Goal: Task Accomplishment & Management: Use online tool/utility

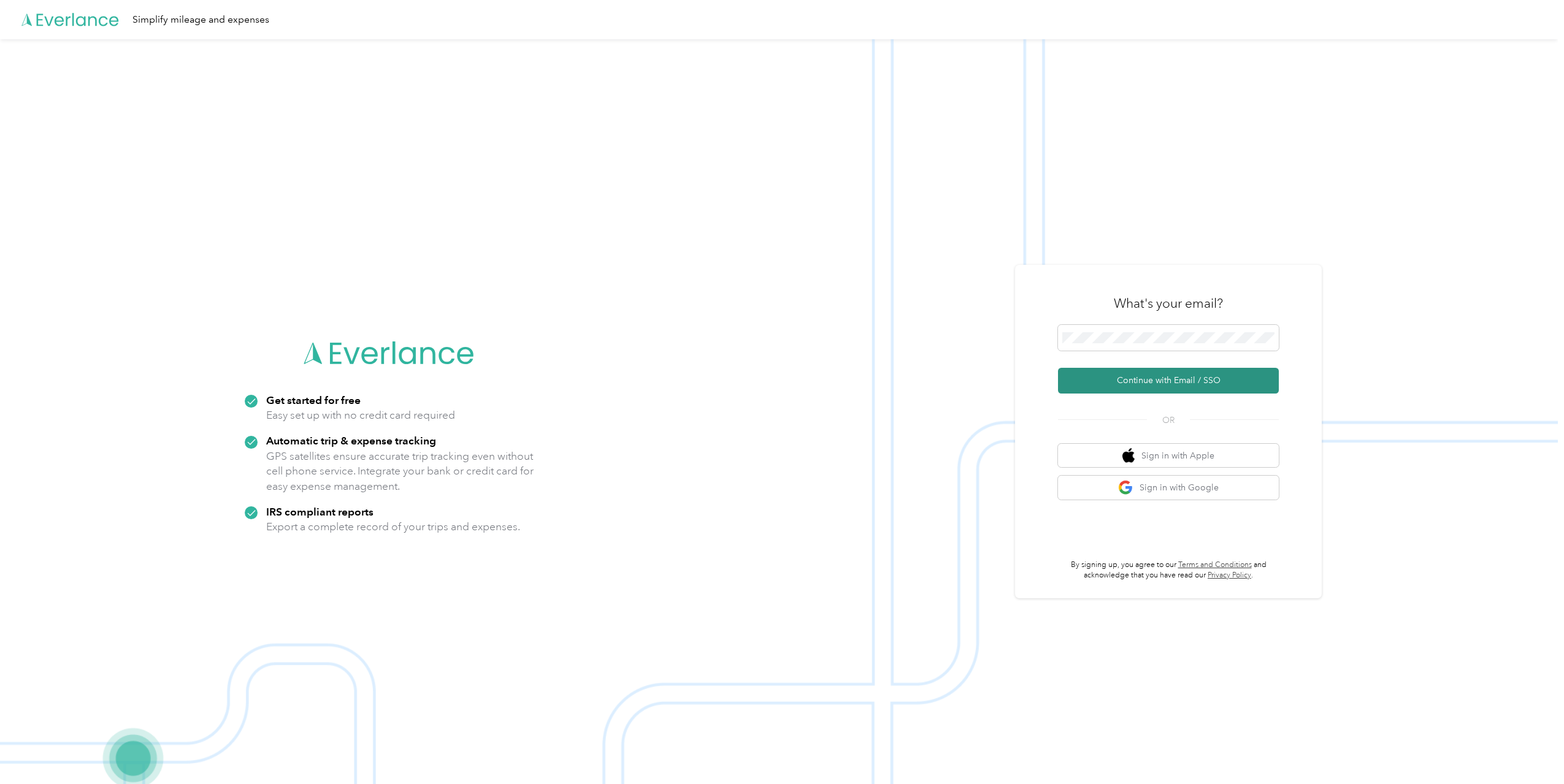
click at [1162, 375] on button "Continue with Email / SSO" at bounding box center [1168, 381] width 221 height 26
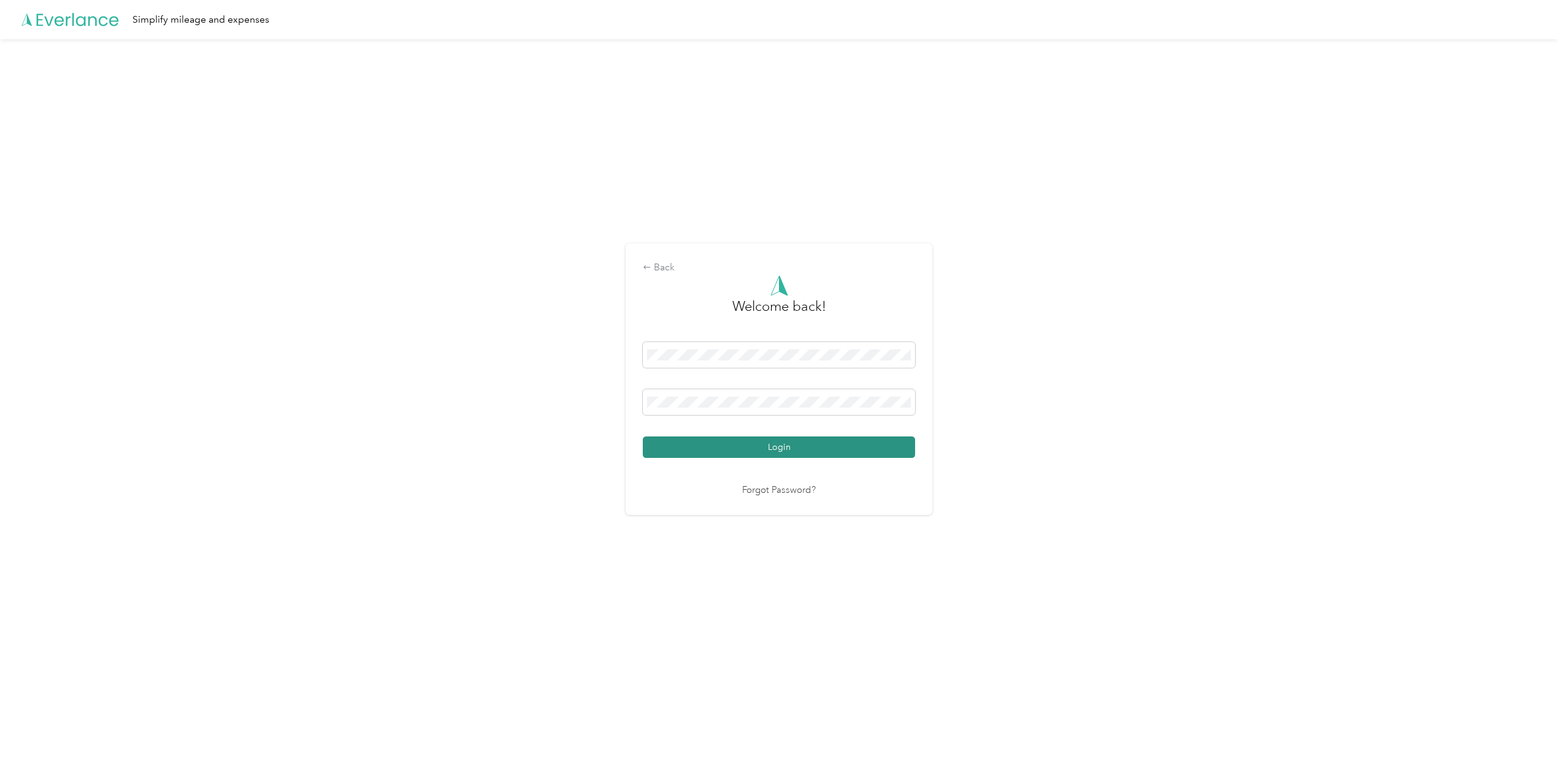
click at [814, 446] on button "Login" at bounding box center [779, 447] width 273 height 21
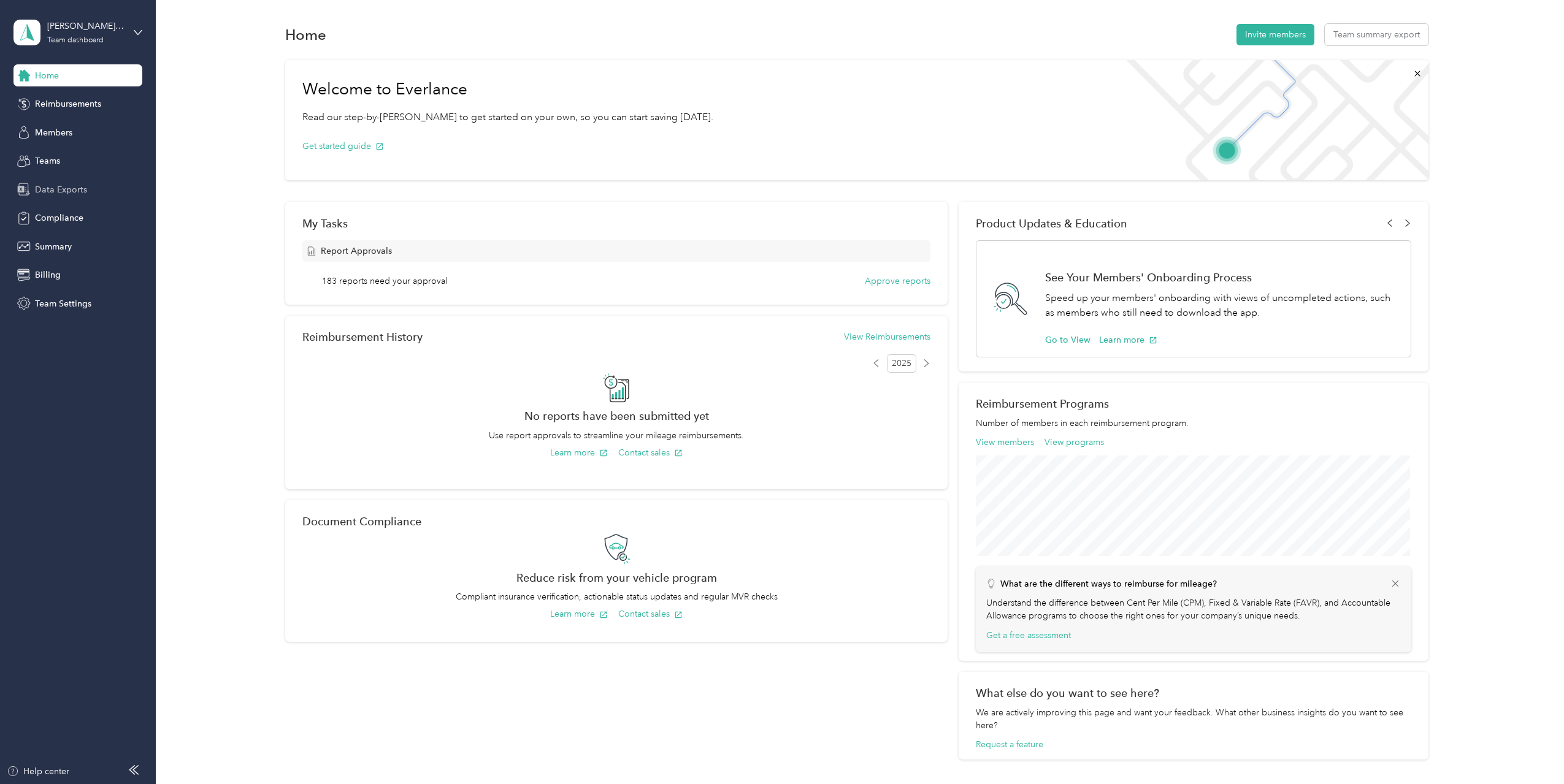
click at [67, 191] on span "Data Exports" at bounding box center [61, 190] width 52 height 13
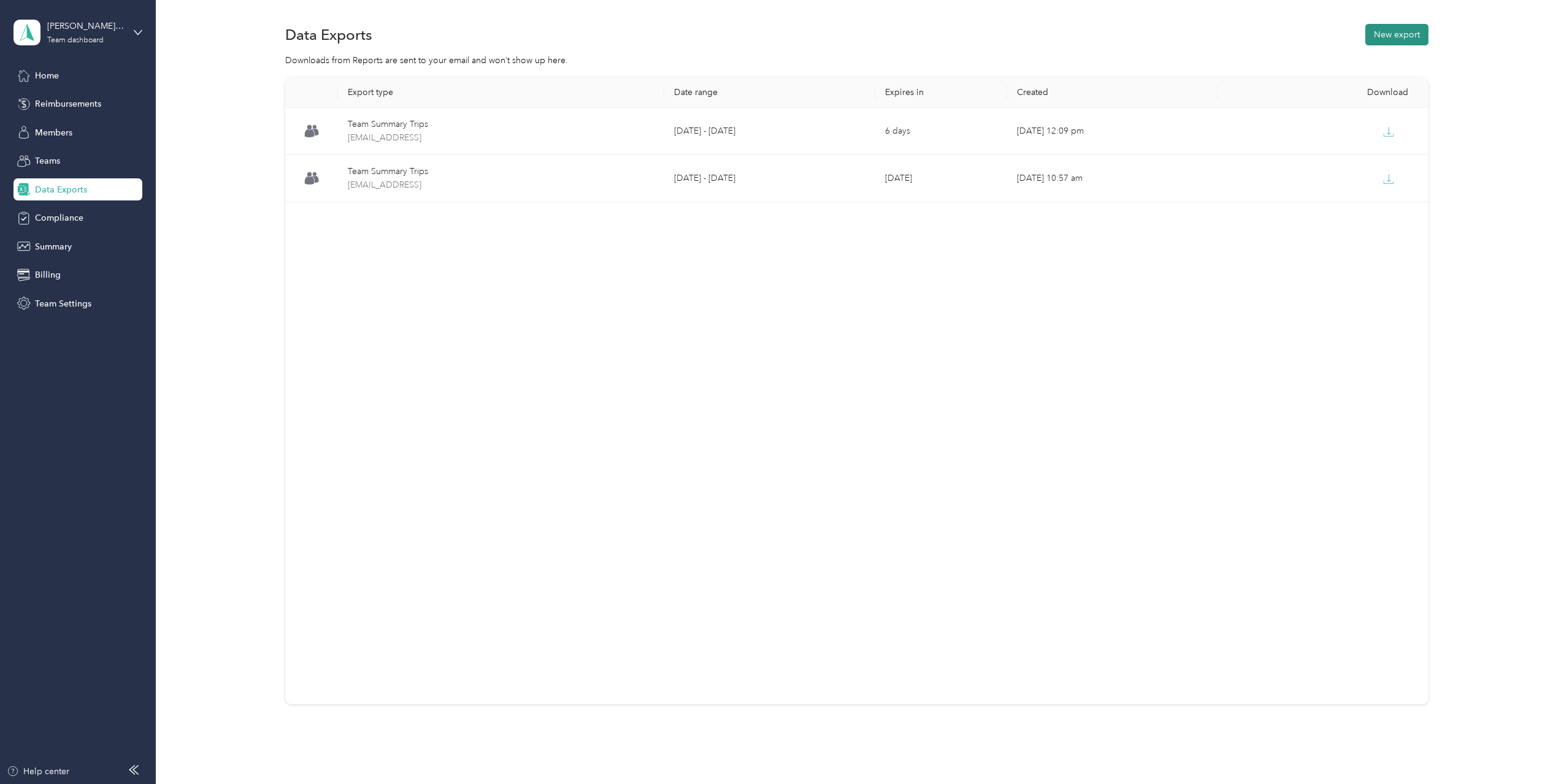
click at [1375, 31] on button "New export" at bounding box center [1397, 34] width 63 height 21
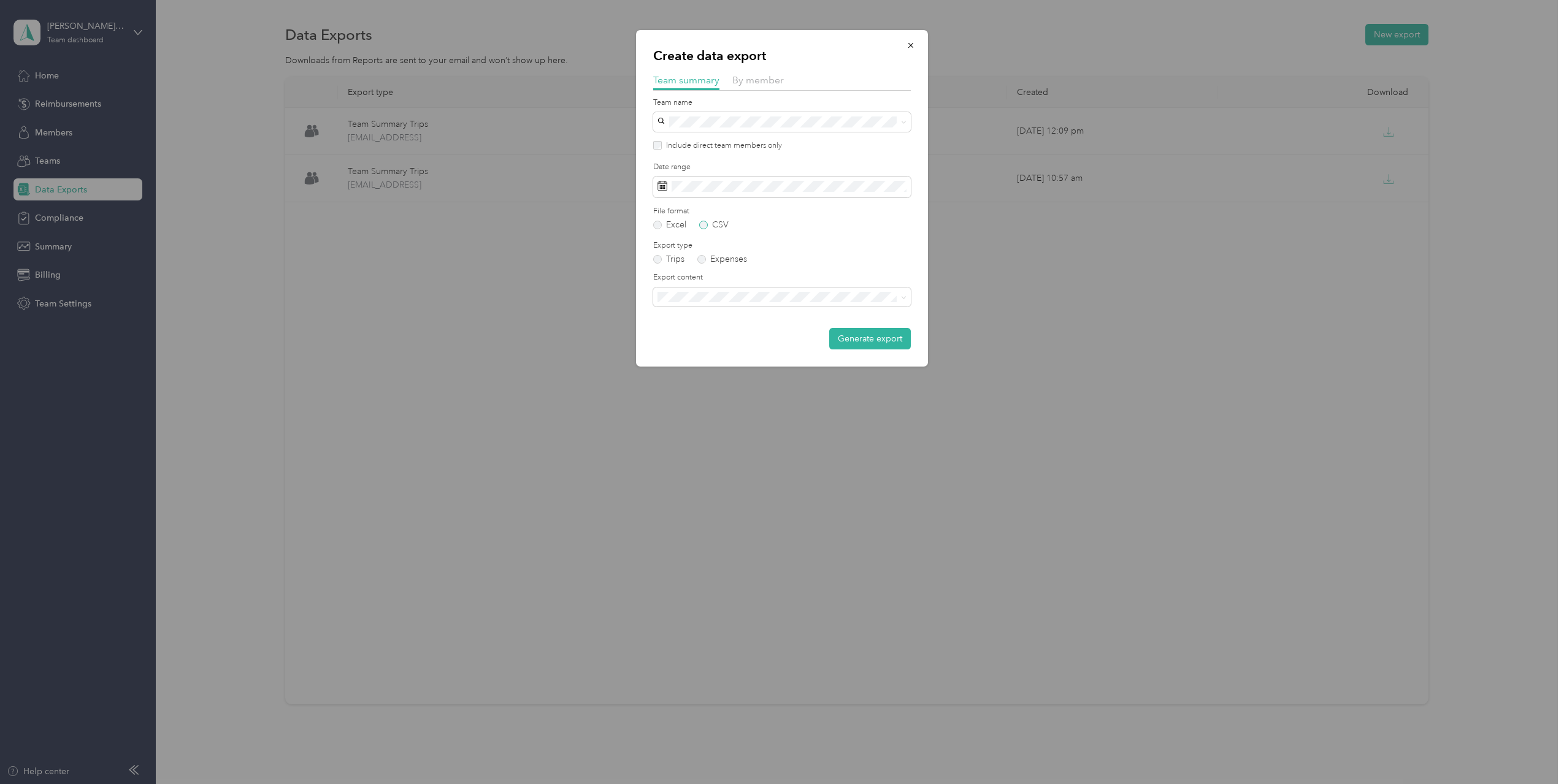
click at [711, 225] on label "CSV" at bounding box center [714, 225] width 29 height 9
click at [750, 338] on span "Summary and full trips list" at bounding box center [711, 340] width 98 height 11
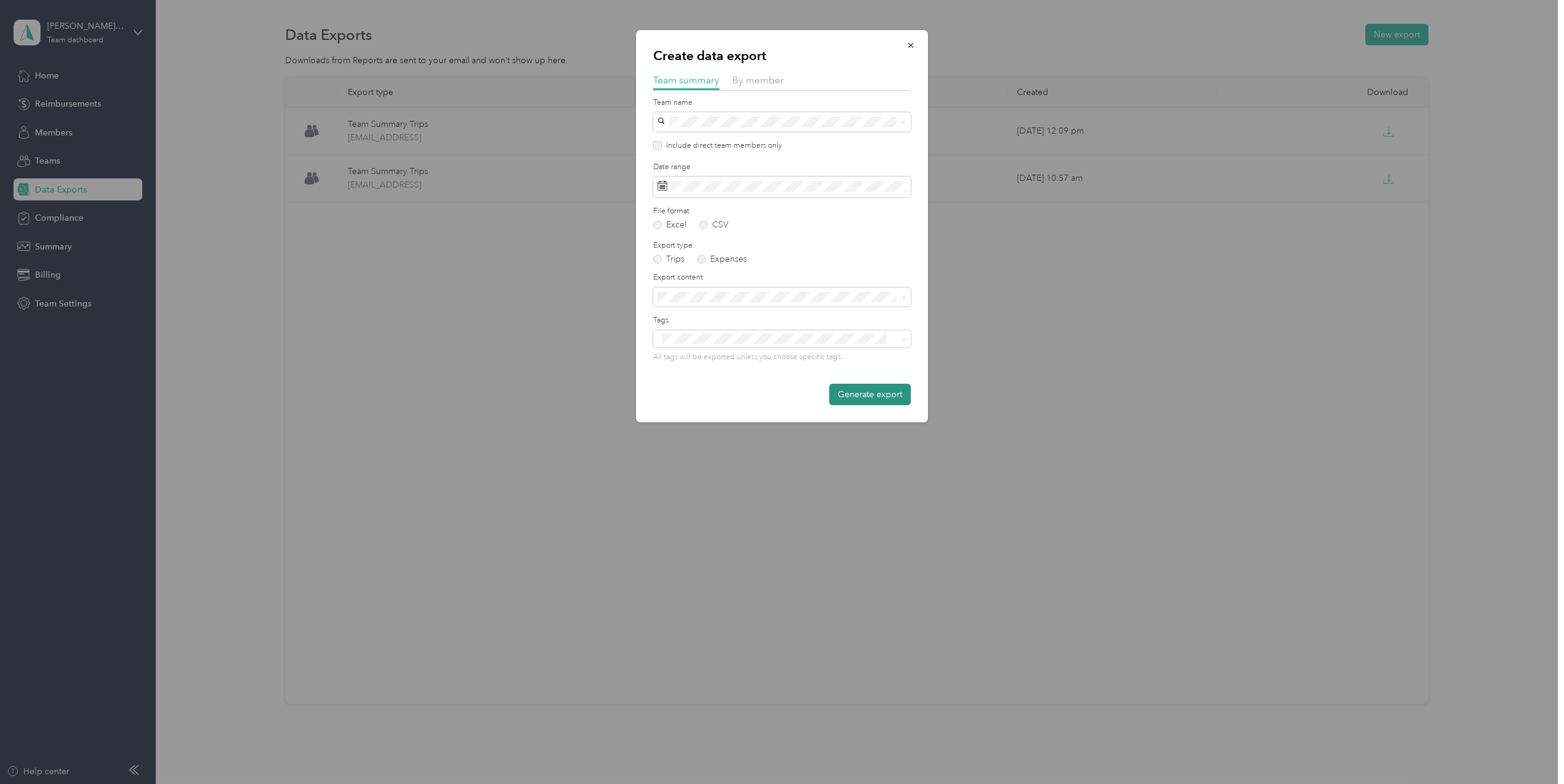
drag, startPoint x: 858, startPoint y: 379, endPoint x: 861, endPoint y: 401, distance: 22.2
click at [859, 379] on form "Team name Include direct team members only Date range File format Excel CSV Exp…" at bounding box center [782, 251] width 258 height 308
click at [861, 401] on button "Generate export" at bounding box center [870, 394] width 82 height 21
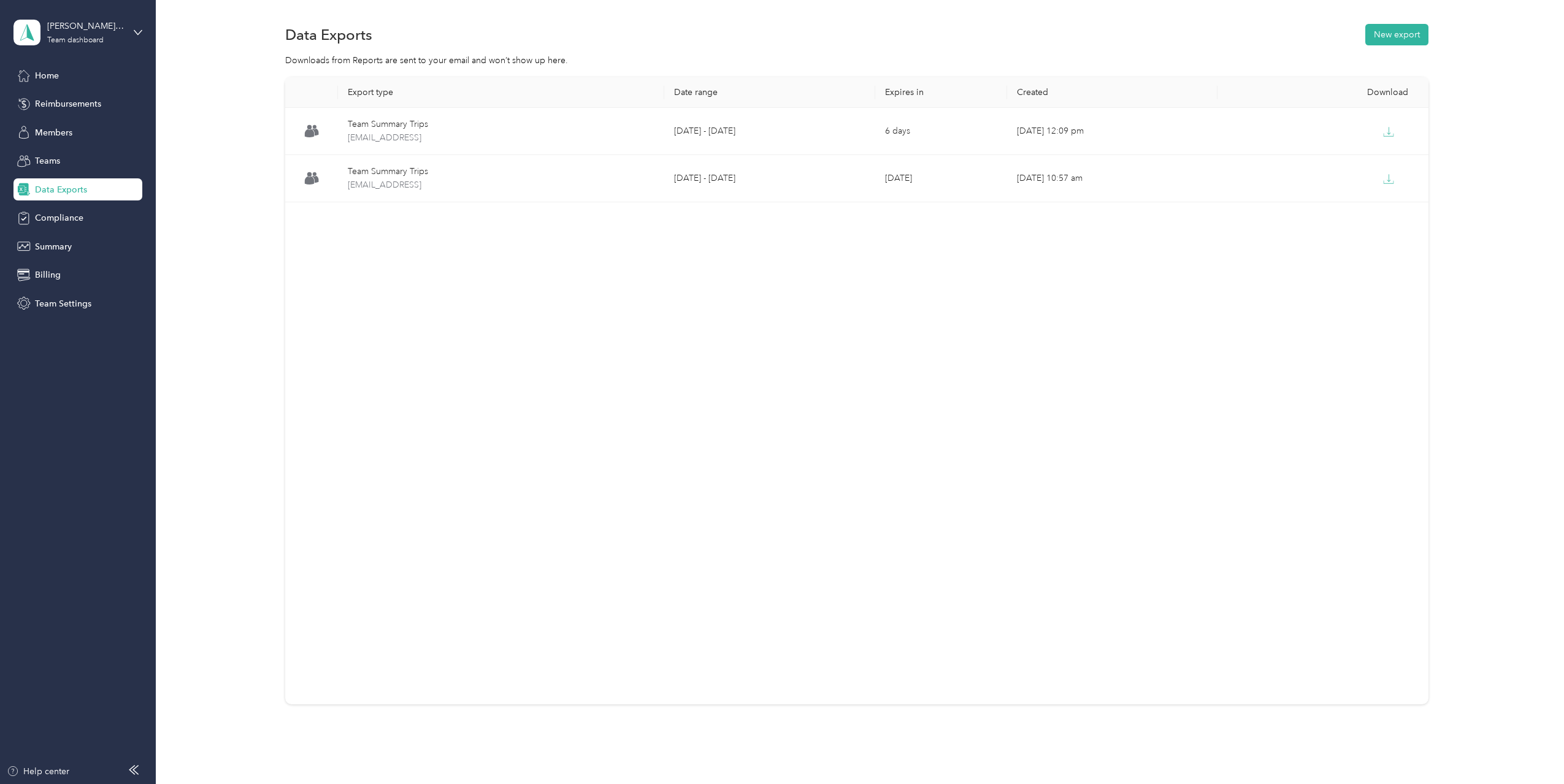
click at [1461, 182] on div "Export type Date range Expires in Created Download Team Summary Trips [EMAIL_AD…" at bounding box center [857, 412] width 1372 height 670
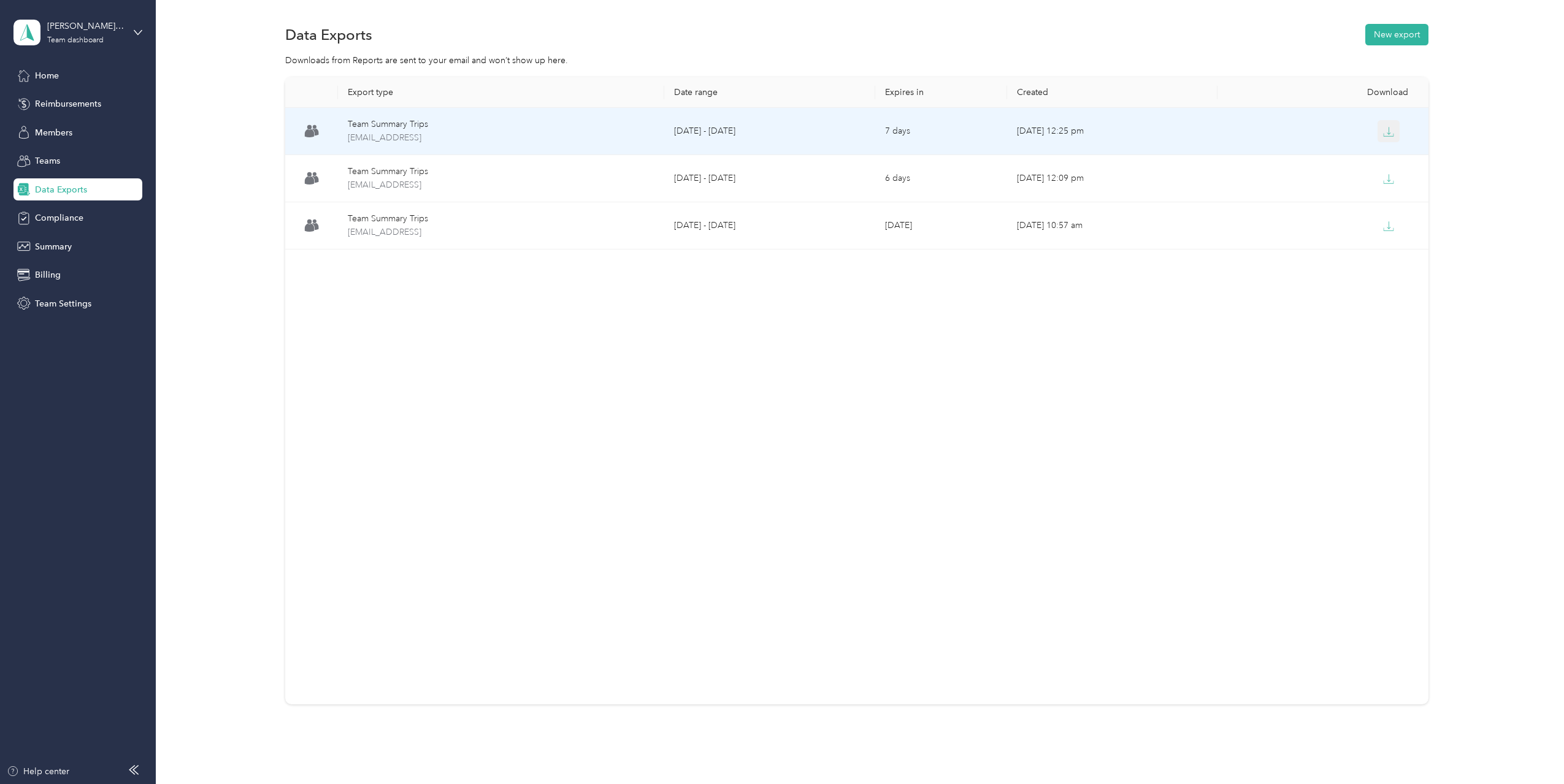
click at [1383, 126] on icon "button" at bounding box center [1389, 132] width 11 height 11
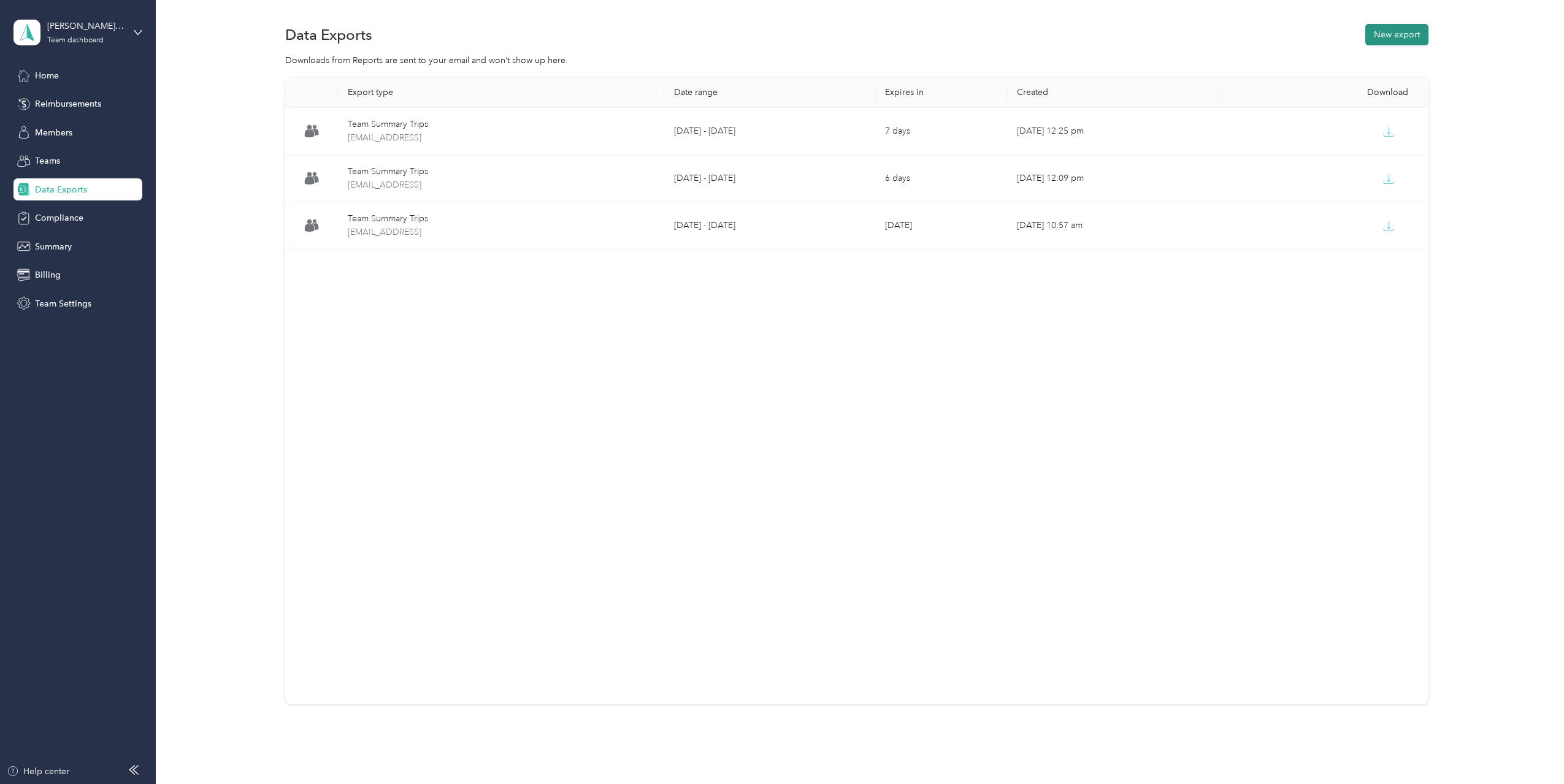
click at [1414, 29] on button "New export" at bounding box center [1397, 34] width 63 height 21
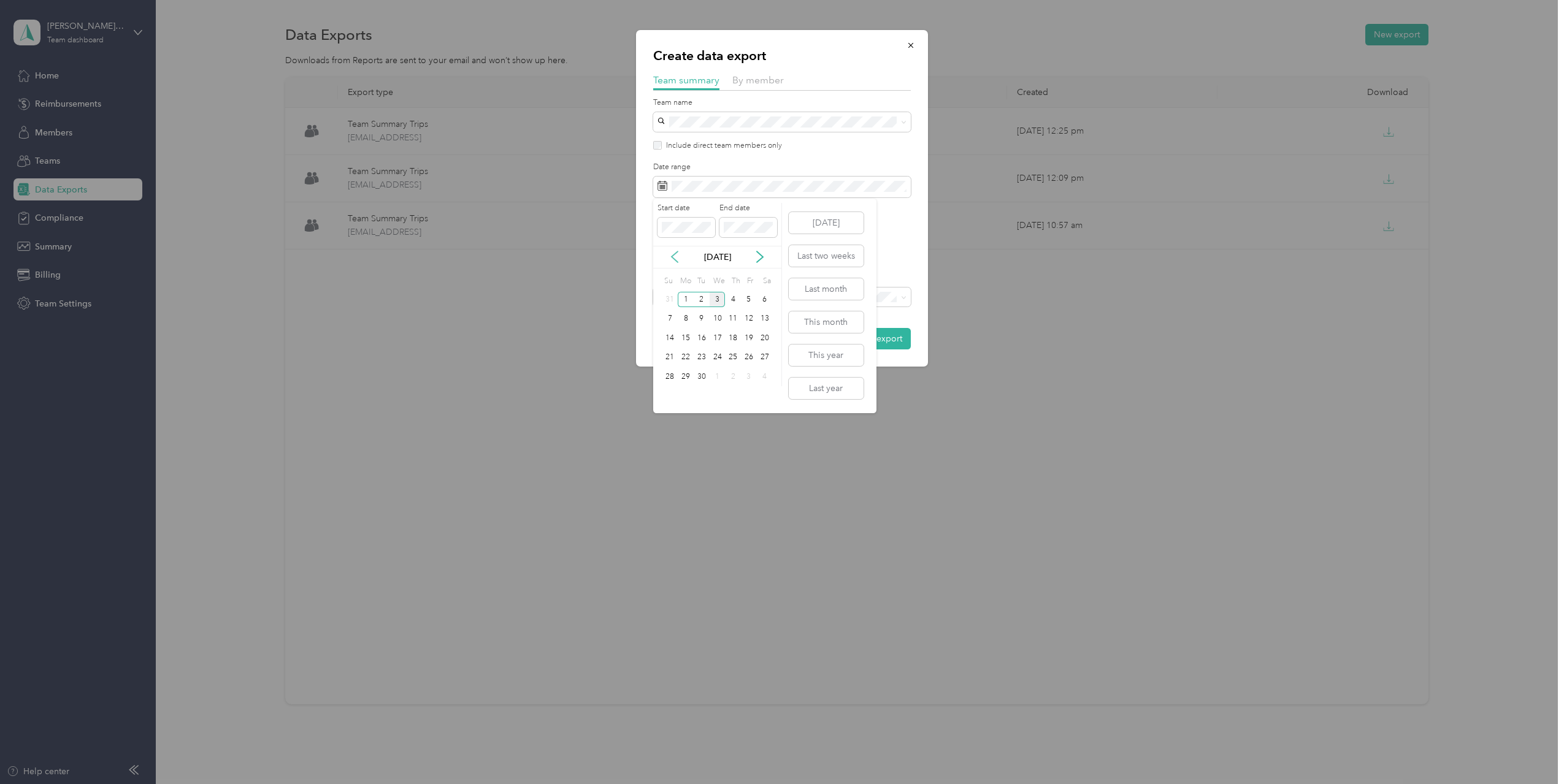
click at [677, 259] on icon at bounding box center [674, 256] width 12 height 12
click at [685, 375] on div "25" at bounding box center [685, 376] width 16 height 15
click at [668, 395] on div "31" at bounding box center [670, 396] width 16 height 15
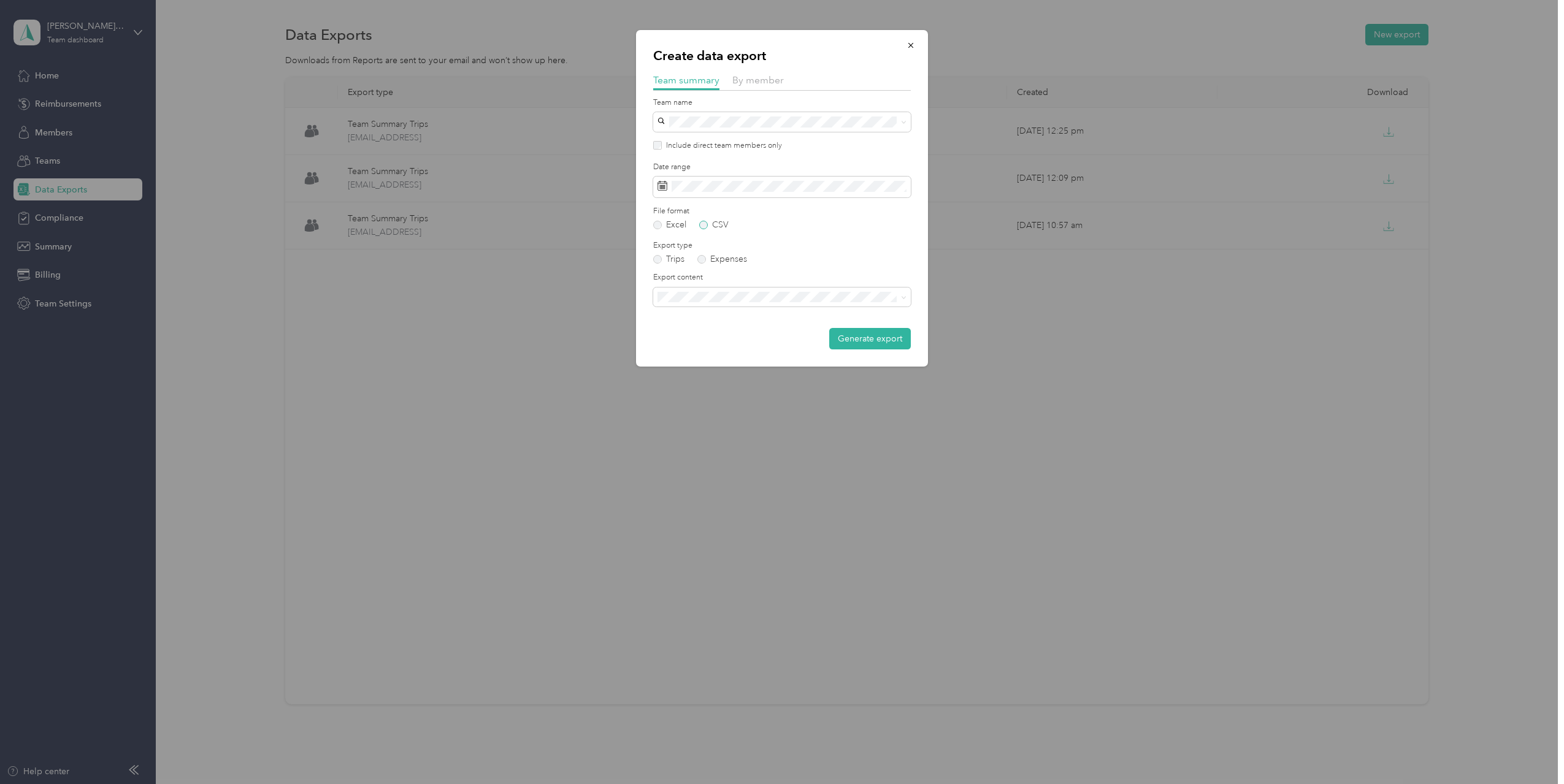
click at [702, 227] on label "CSV" at bounding box center [714, 225] width 29 height 9
click at [741, 332] on li "Summary and full trips list" at bounding box center [782, 340] width 258 height 21
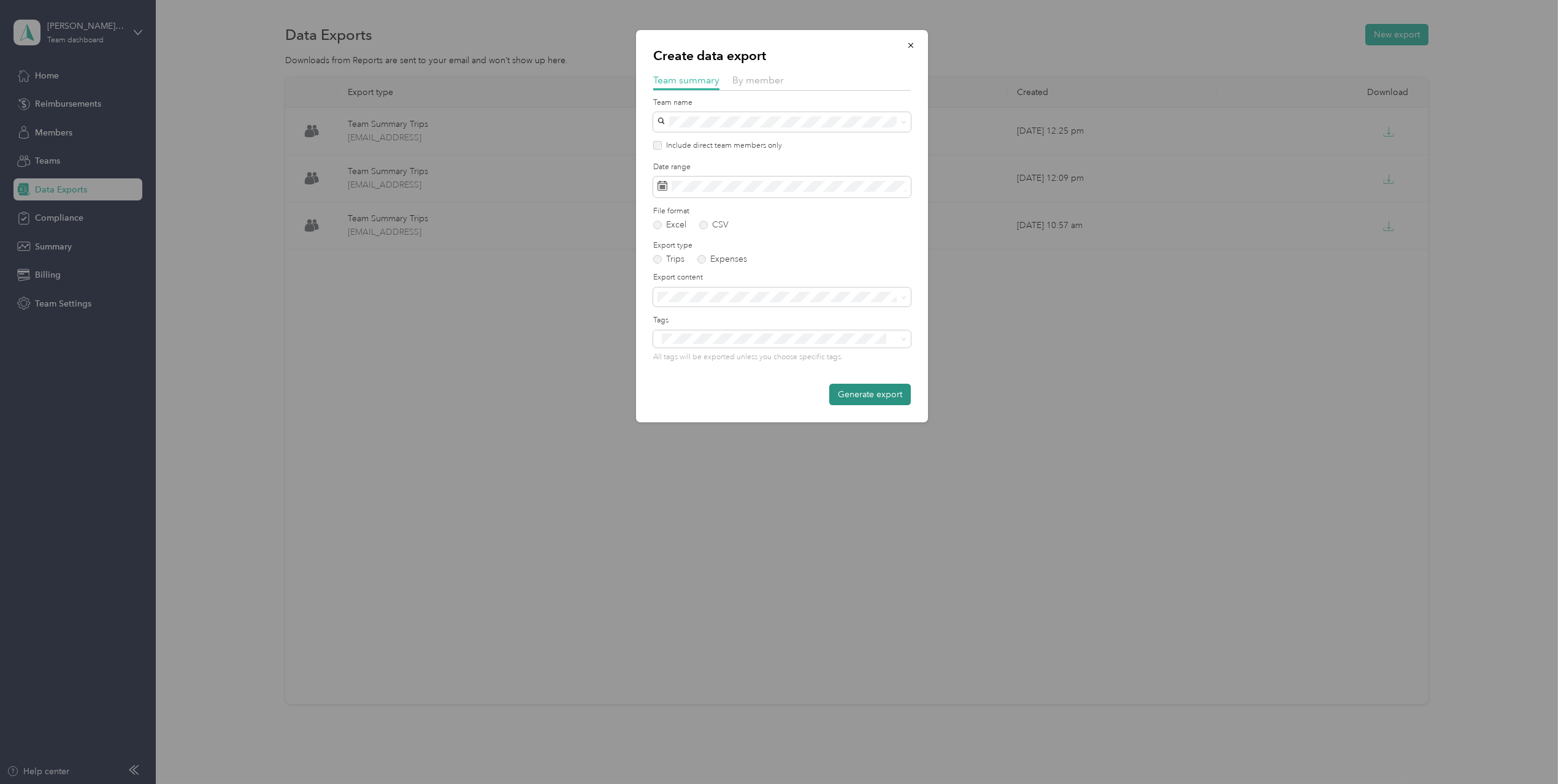
click at [869, 395] on button "Generate export" at bounding box center [870, 394] width 82 height 21
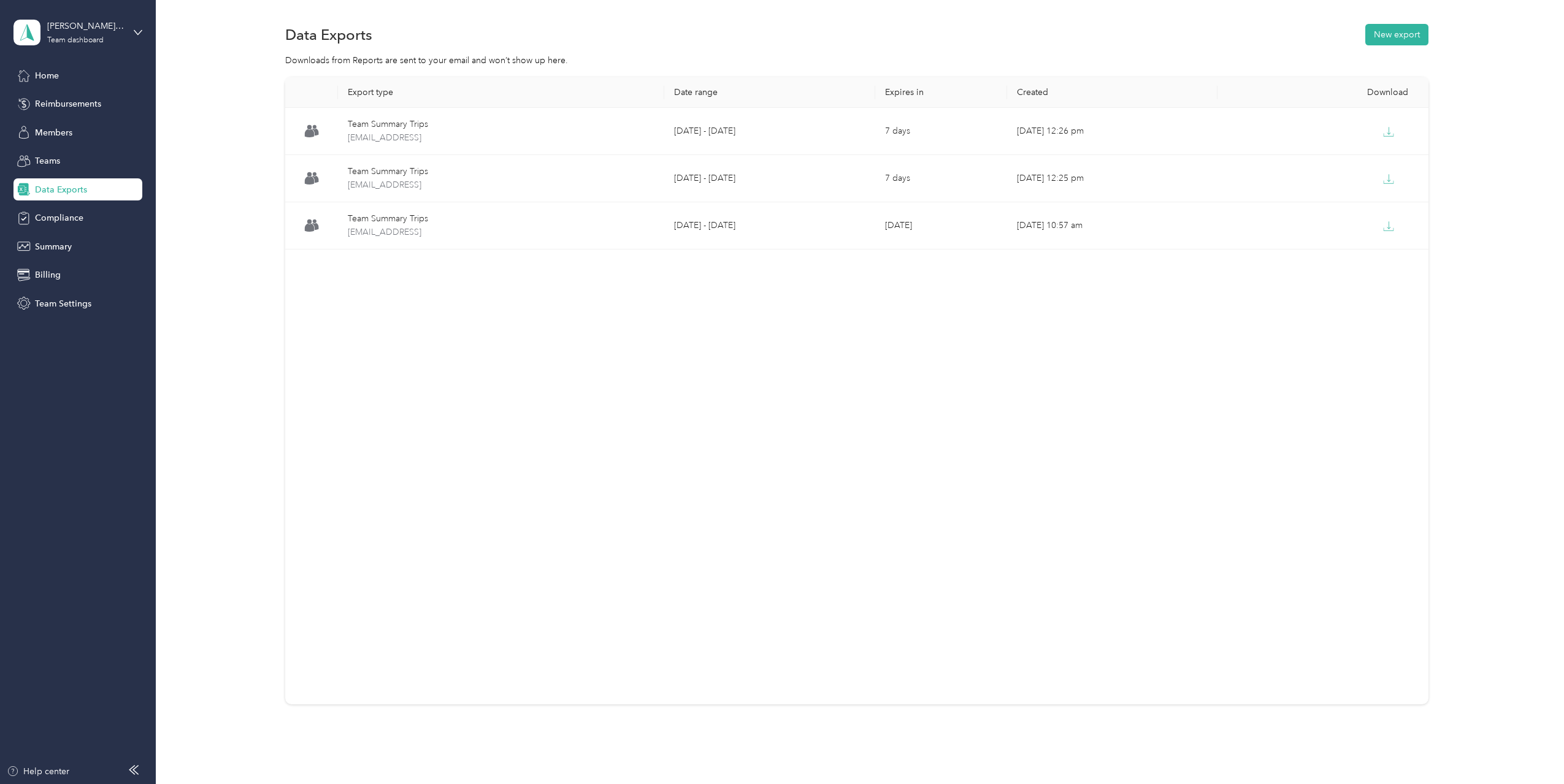
drag, startPoint x: 1107, startPoint y: 392, endPoint x: 1235, endPoint y: 247, distance: 193.4
click at [1110, 391] on div "Export type Date range Expires in Created Download Team Summary Trips [EMAIL_AD…" at bounding box center [857, 390] width 1143 height 627
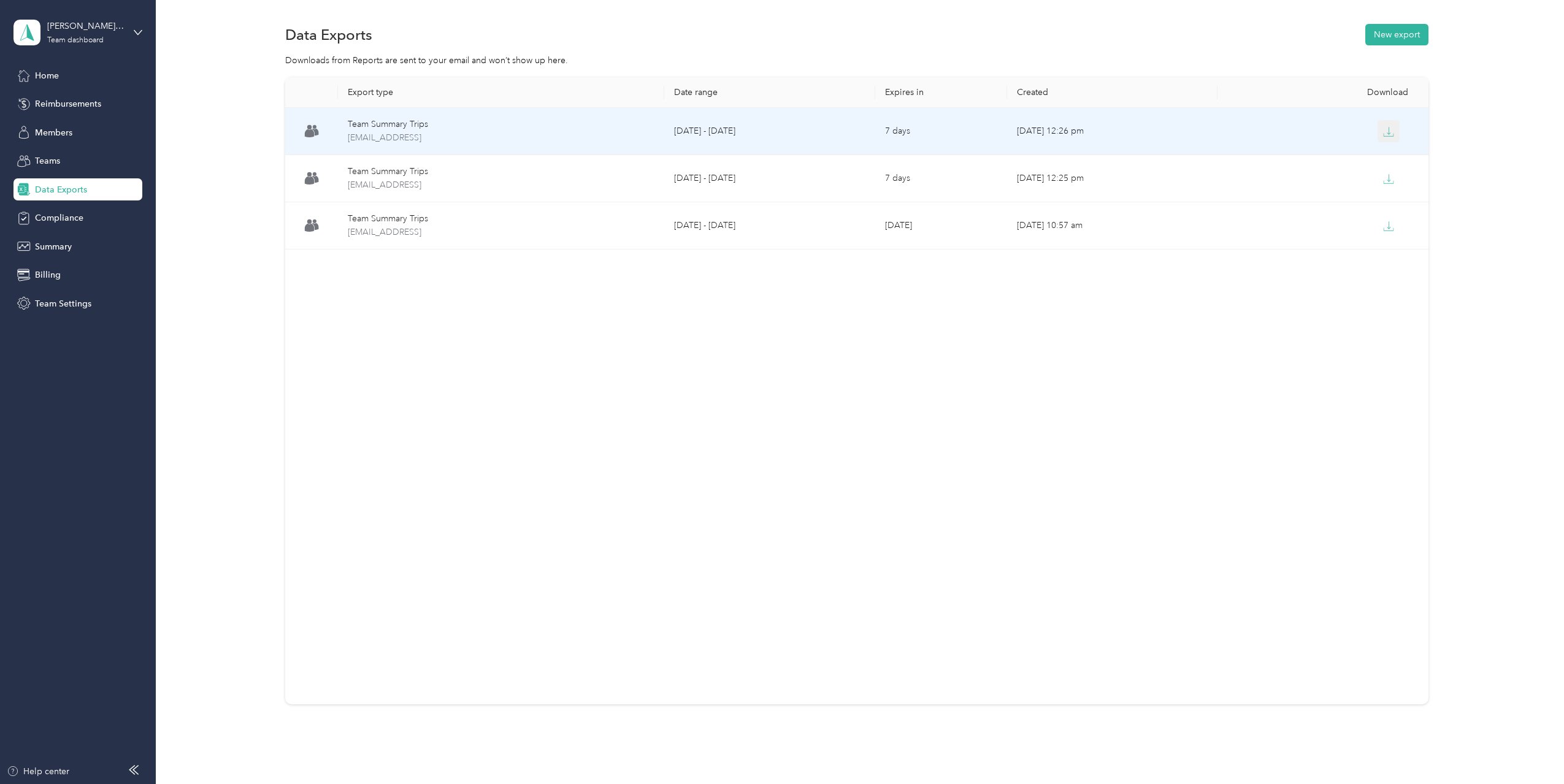
click at [1386, 124] on button "button" at bounding box center [1388, 131] width 22 height 22
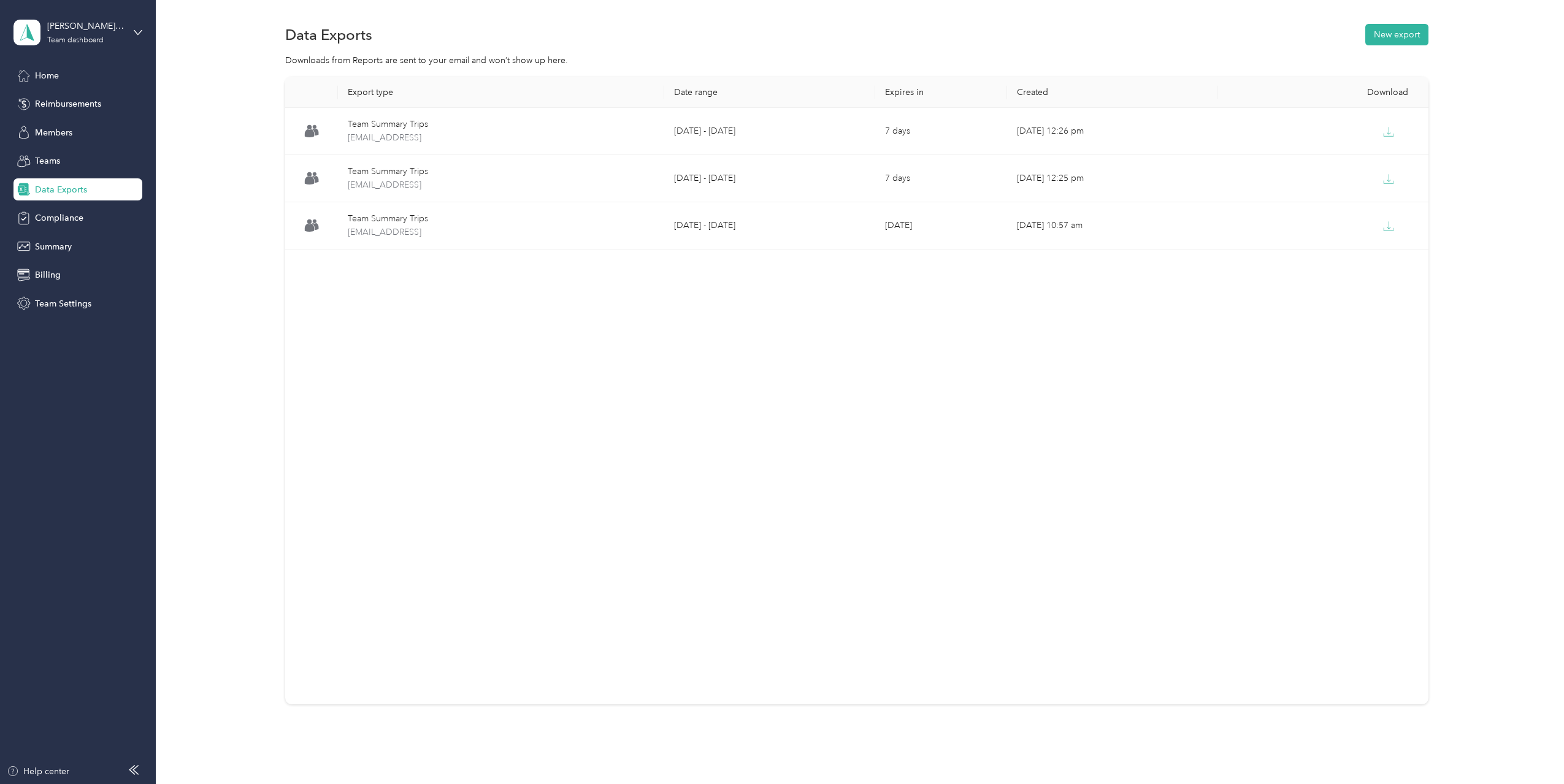
drag, startPoint x: 1110, startPoint y: 460, endPoint x: 1117, endPoint y: 458, distance: 7.3
click at [1116, 459] on div "Export type Date range Expires in Created Download Team Summary Trips [EMAIL_AD…" at bounding box center [857, 390] width 1143 height 627
click at [849, 506] on div "Export type Date range Expires in Created Download Team Summary Trips [EMAIL_AD…" at bounding box center [857, 390] width 1143 height 627
drag, startPoint x: 494, startPoint y: 563, endPoint x: 475, endPoint y: 521, distance: 46.1
click at [488, 547] on div "Export type Date range Expires in Created Download Team Summary Trips [EMAIL_AD…" at bounding box center [857, 390] width 1143 height 627
